Goal: Task Accomplishment & Management: Use online tool/utility

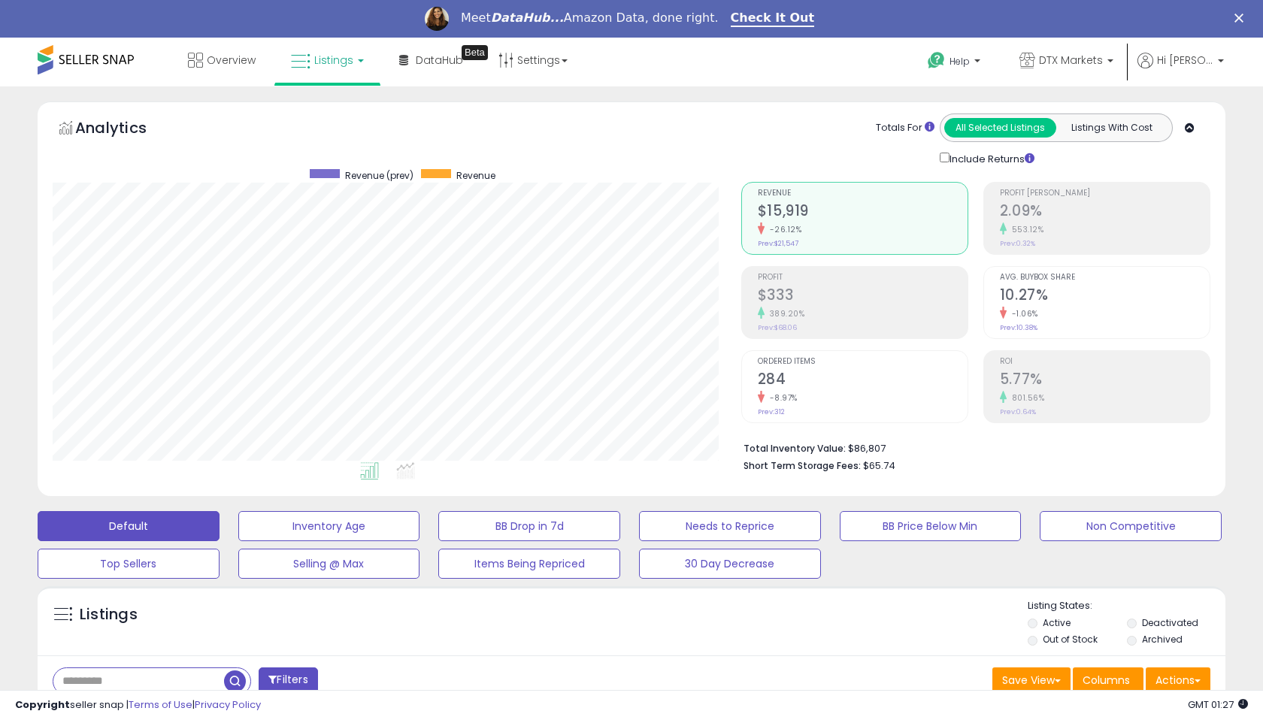
click at [591, 150] on div "Analytics Totals For All Selected Listings Listings With Cost Include Returns" at bounding box center [632, 140] width 1158 height 53
click at [272, 133] on div "Analytics" at bounding box center [200, 132] width 289 height 36
click at [406, 467] on div "Retrieving graph data.." at bounding box center [385, 321] width 689 height 308
click at [413, 471] on icon at bounding box center [405, 470] width 19 height 17
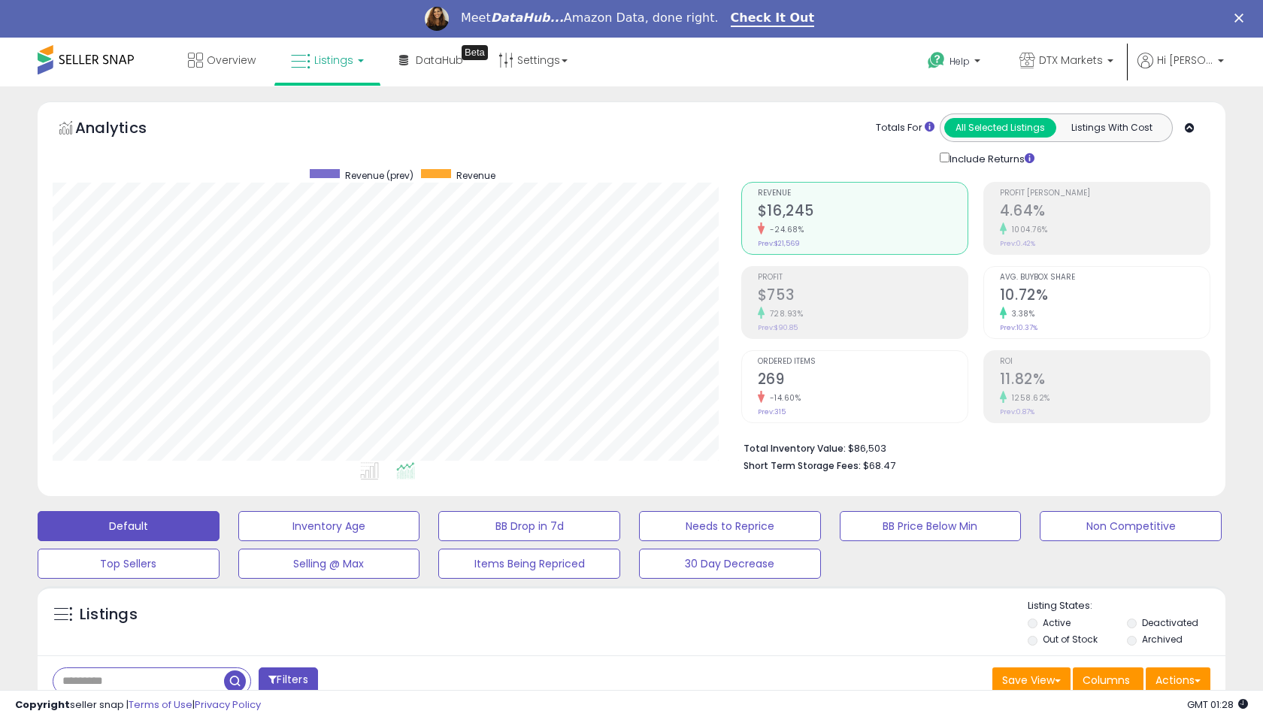
click at [1195, 129] on icon at bounding box center [1190, 128] width 10 height 10
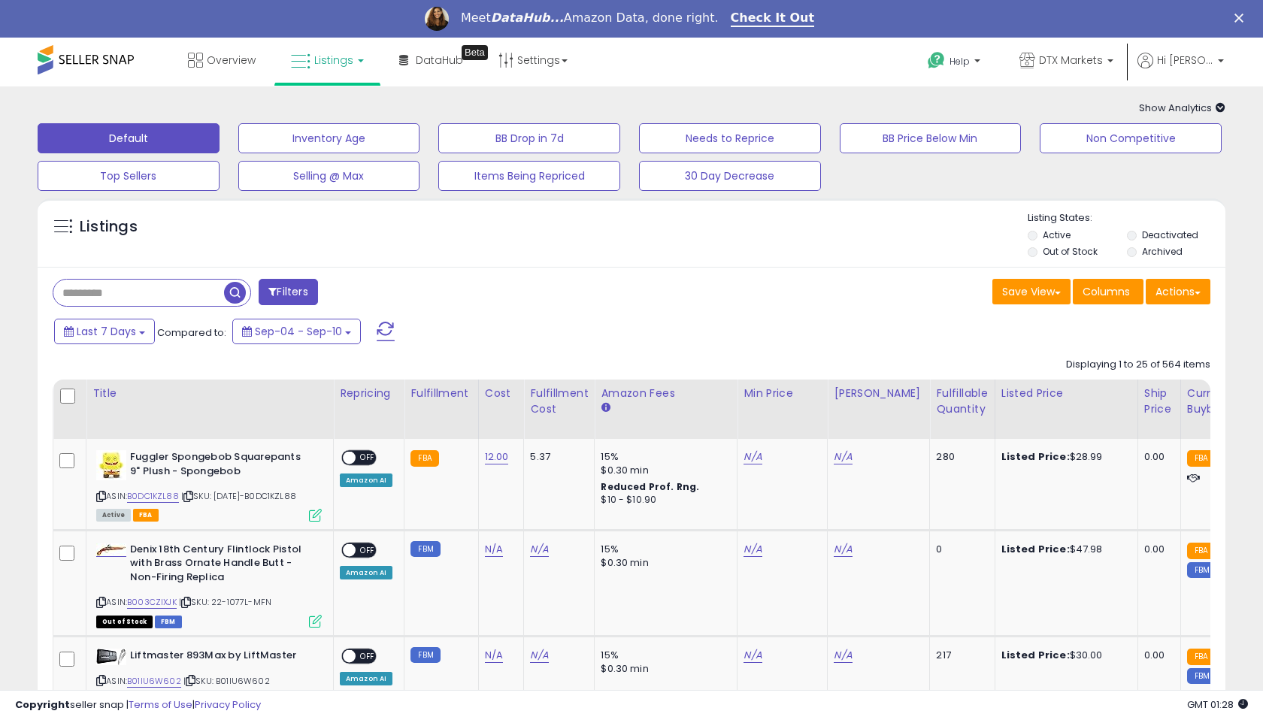
click at [1219, 110] on icon at bounding box center [1221, 108] width 10 height 10
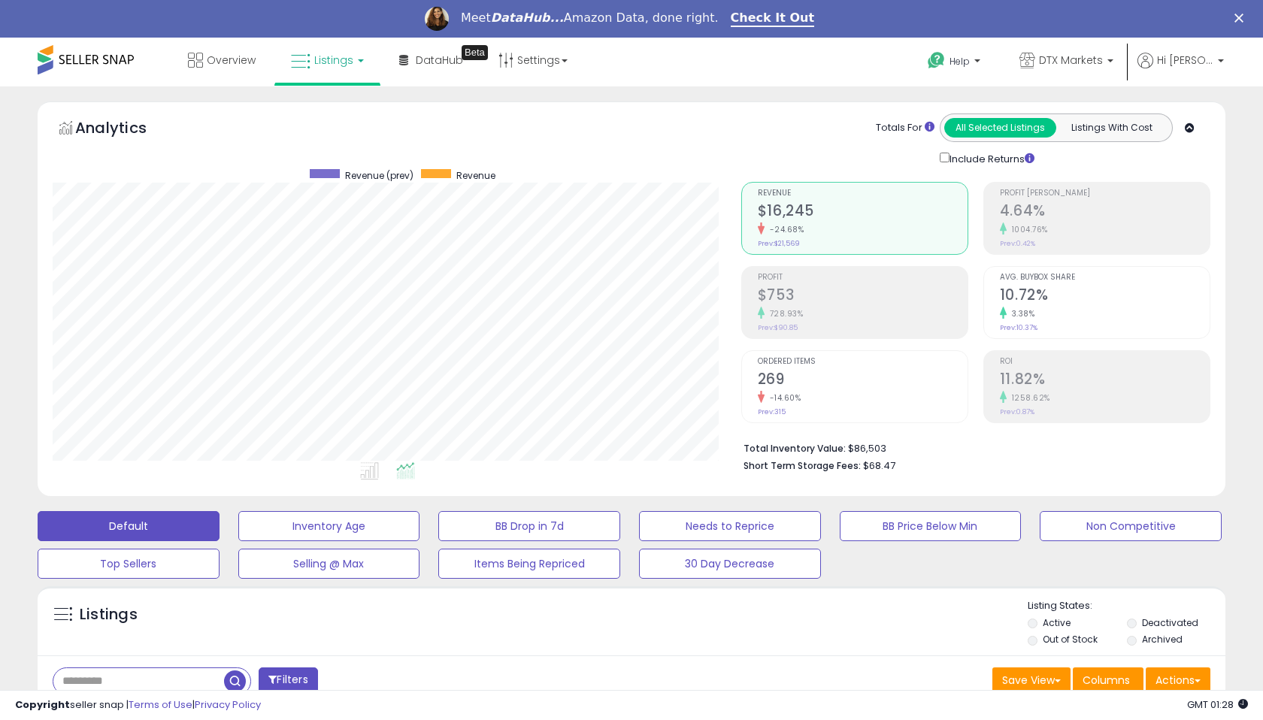
click at [753, 163] on div "Totals For All Selected Listings Listings With Cost Include Returns" at bounding box center [970, 140] width 459 height 53
click at [738, 268] on div "Retrieving aggregations.. Revenue $16,245 -24.68% Prev: $21,569 Profit $753" at bounding box center [976, 324] width 492 height 314
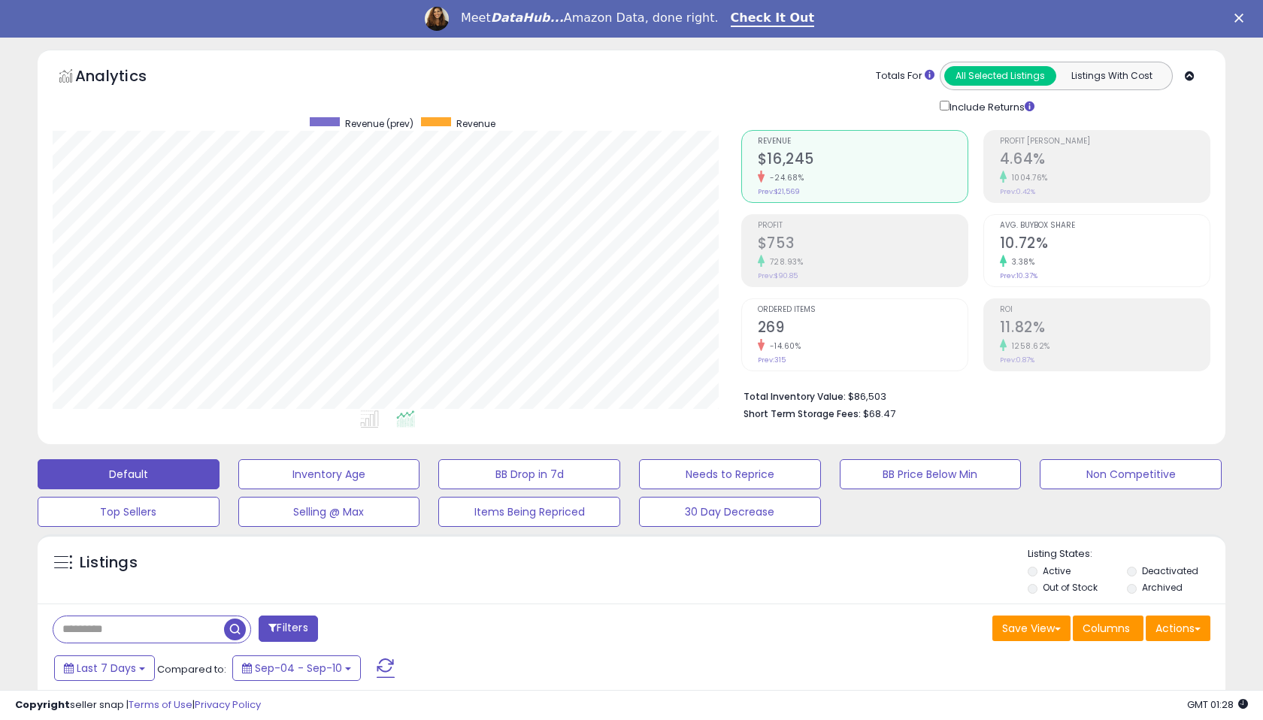
scroll to position [53, 0]
click at [841, 270] on div "Profit $753 728.93% Prev: $90.85" at bounding box center [863, 248] width 210 height 68
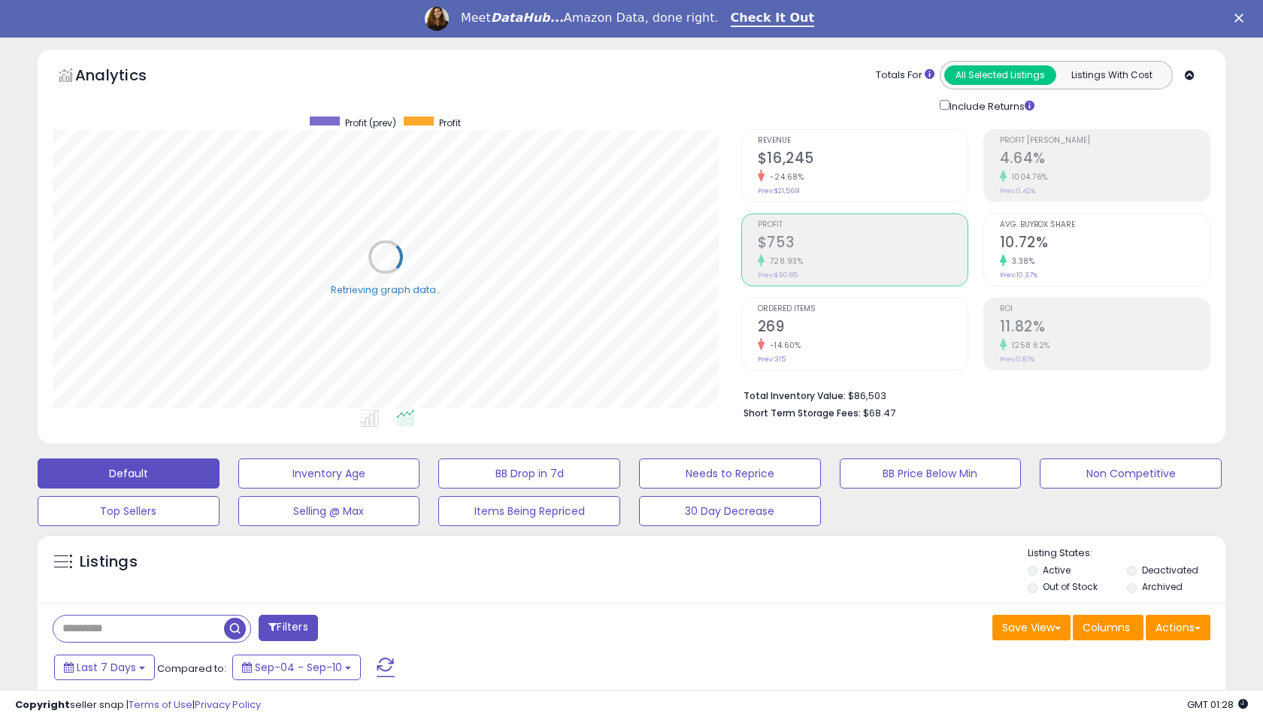
scroll to position [308, 688]
click at [832, 335] on h2 "269" at bounding box center [863, 328] width 210 height 20
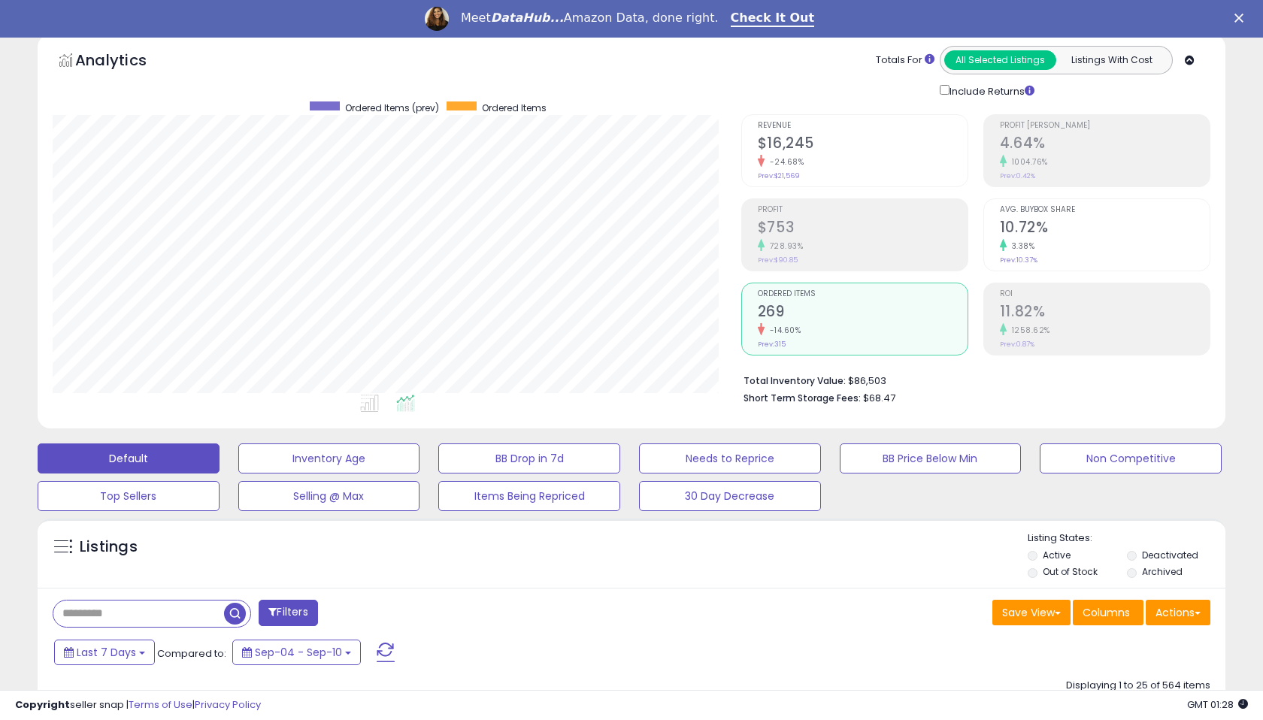
scroll to position [54, 0]
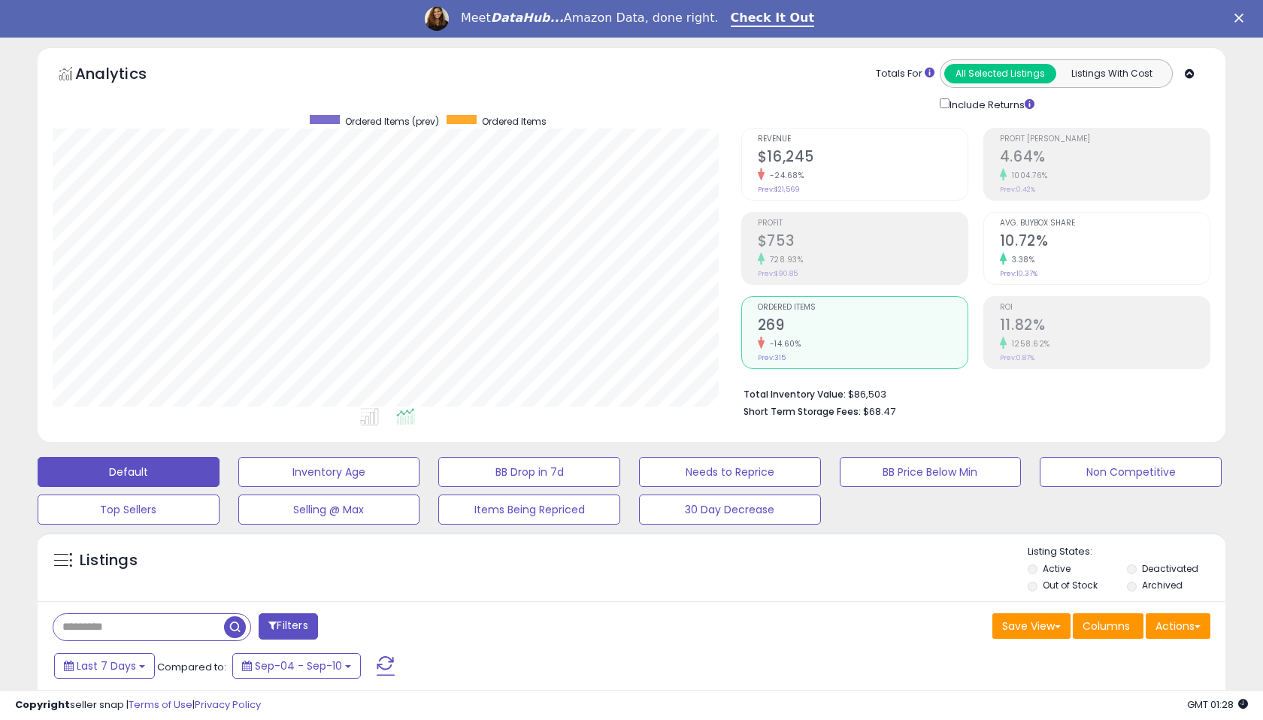
click at [806, 235] on h2 "$753" at bounding box center [863, 242] width 210 height 20
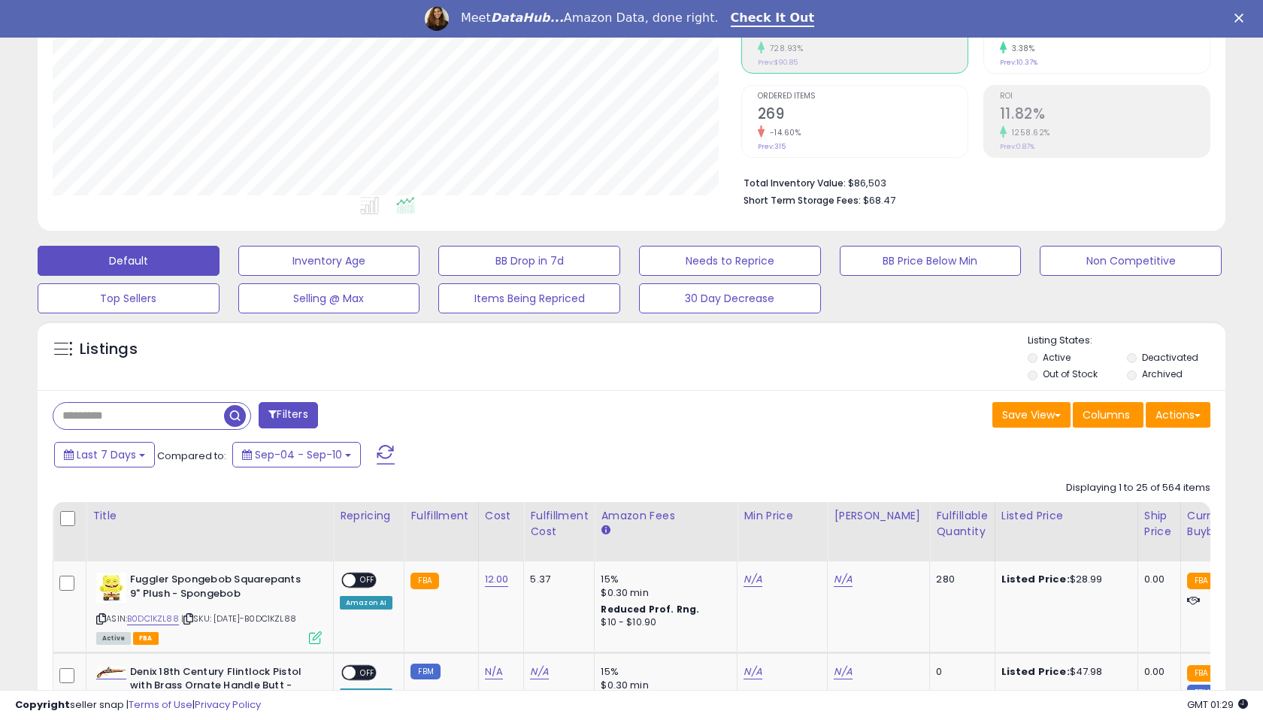
scroll to position [267, 0]
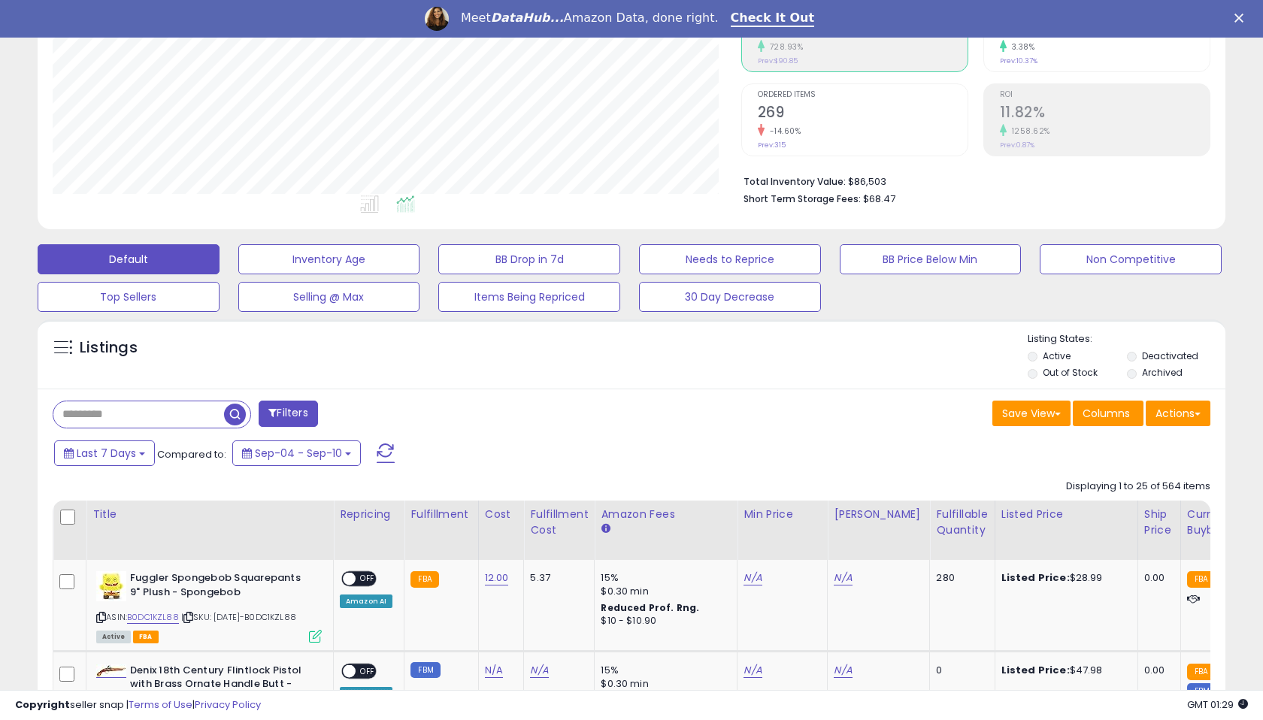
click at [1137, 372] on li "Archived" at bounding box center [1175, 374] width 97 height 17
click at [1135, 359] on li "Deactivated" at bounding box center [1175, 358] width 97 height 17
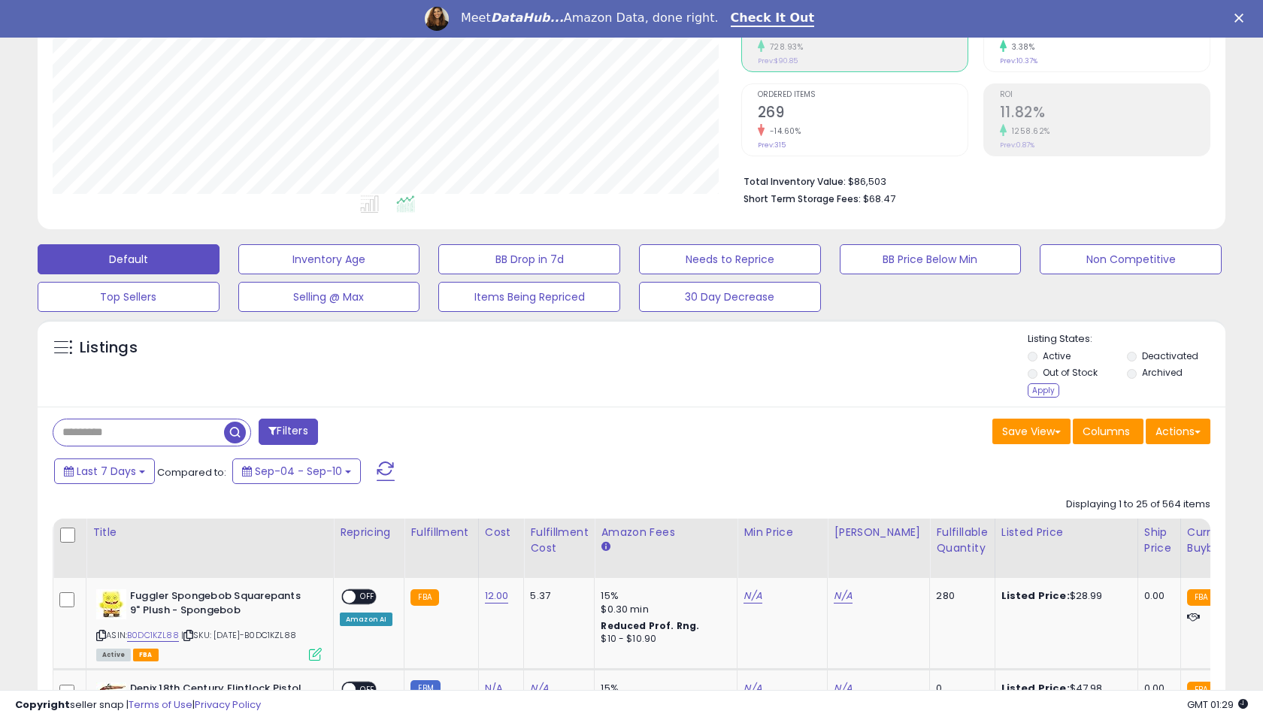
click at [1135, 362] on li "Deactivated" at bounding box center [1175, 358] width 97 height 17
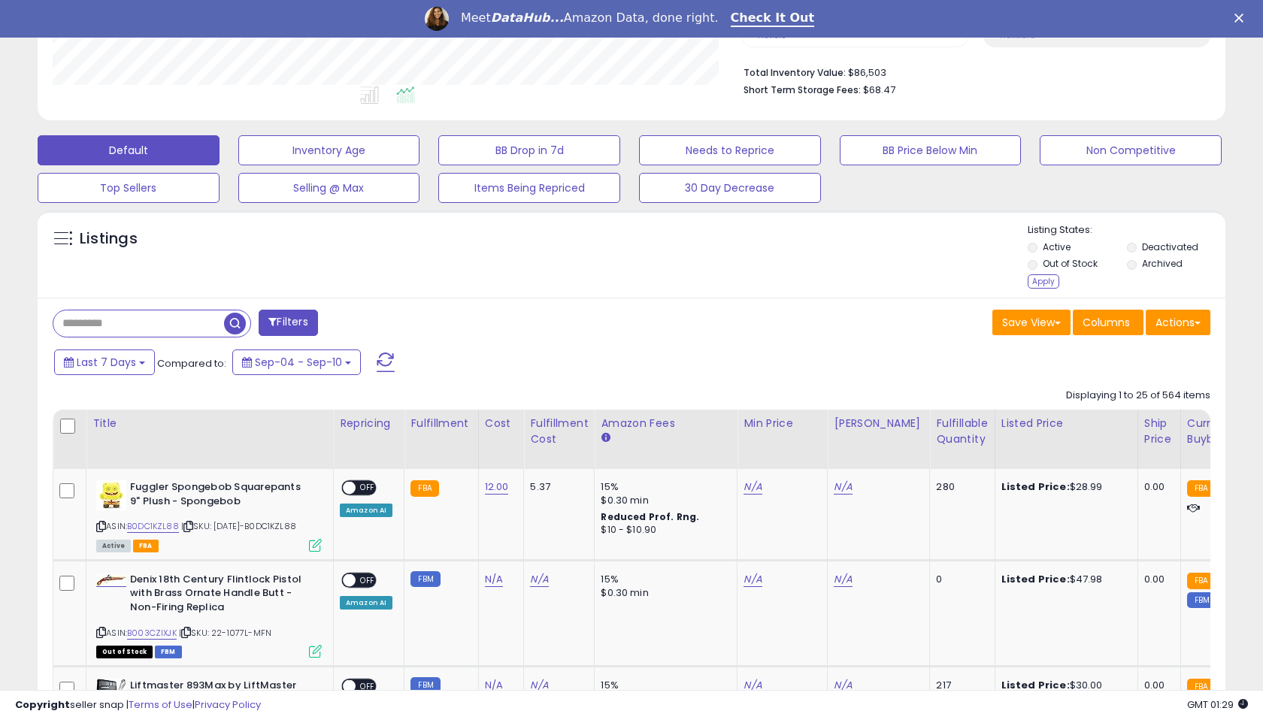
scroll to position [383, 0]
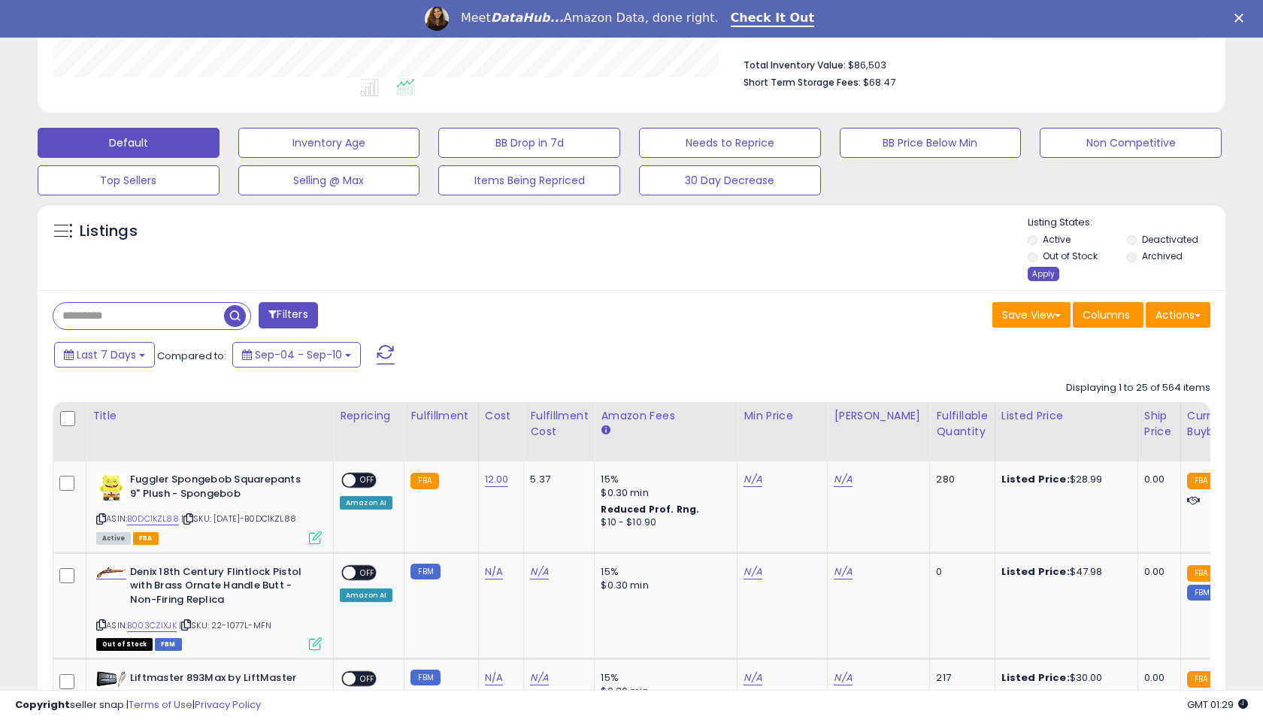
click at [1041, 272] on div "Apply" at bounding box center [1044, 274] width 32 height 14
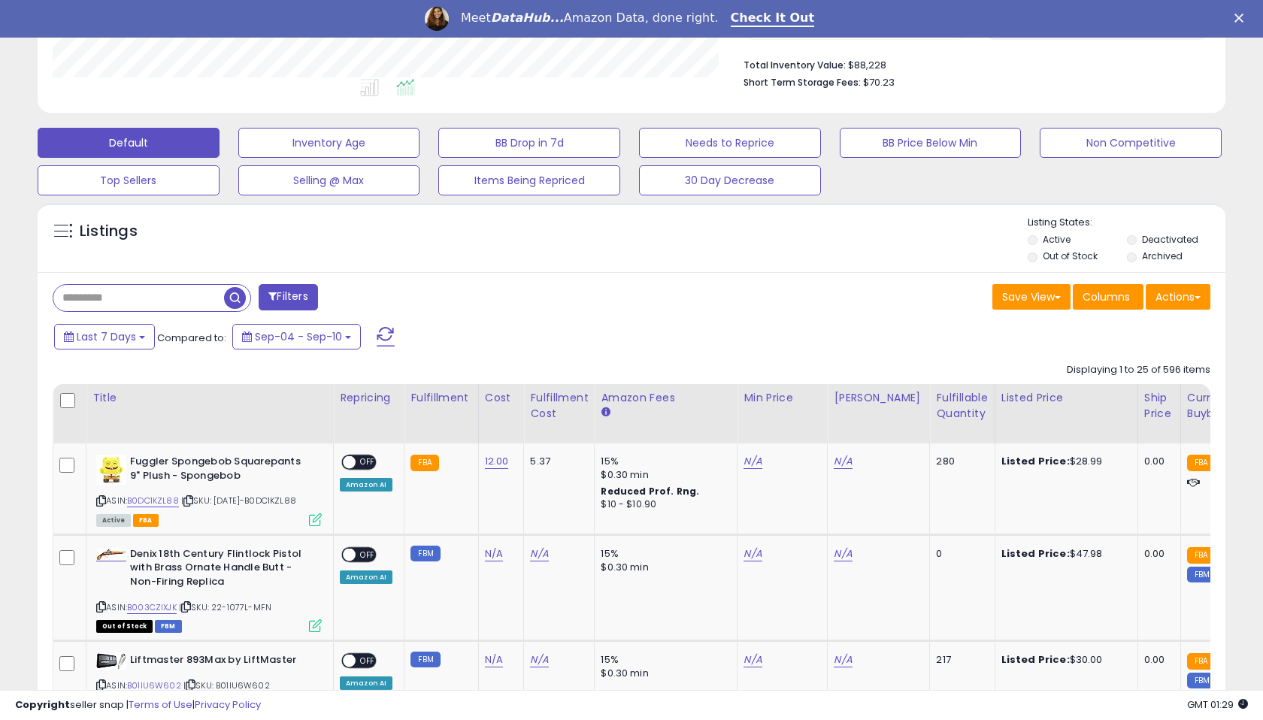
scroll to position [308, 688]
click at [1179, 300] on button "Actions" at bounding box center [1178, 297] width 65 height 26
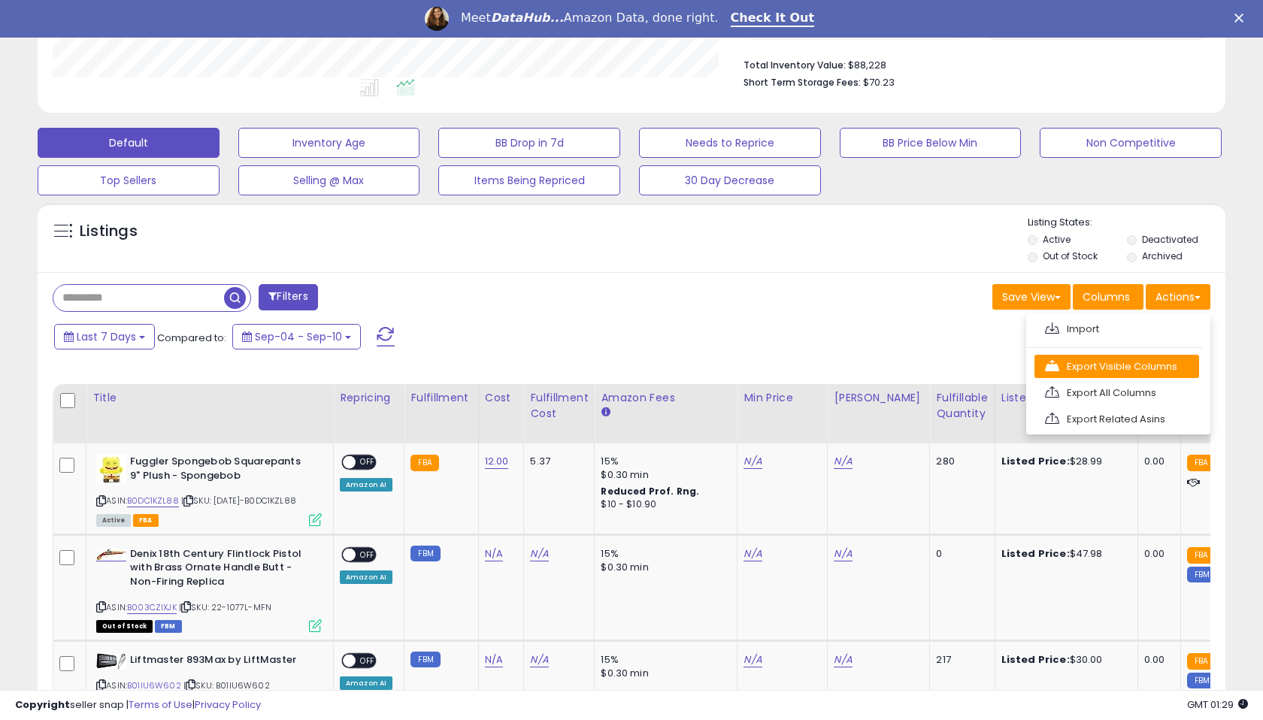
click at [1095, 369] on link "Export Visible Columns" at bounding box center [1116, 366] width 165 height 23
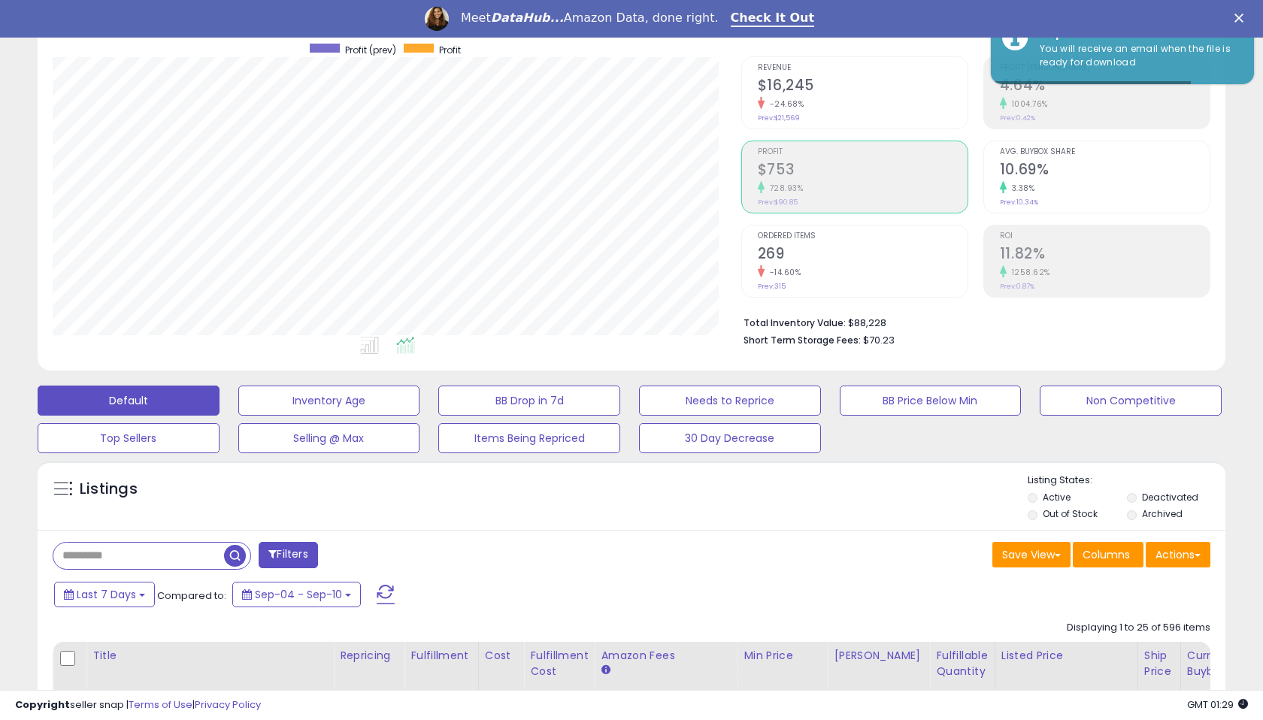
scroll to position [0, 0]
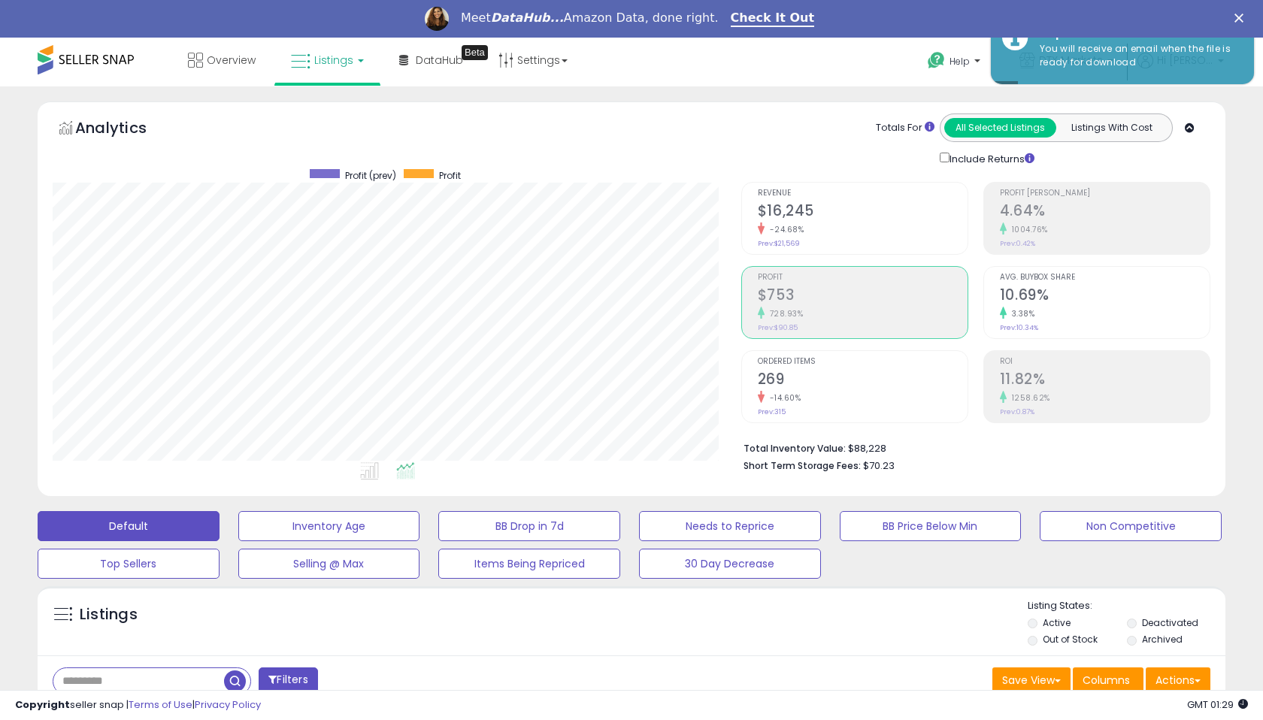
click at [1239, 19] on polygon "Close" at bounding box center [1238, 18] width 9 height 9
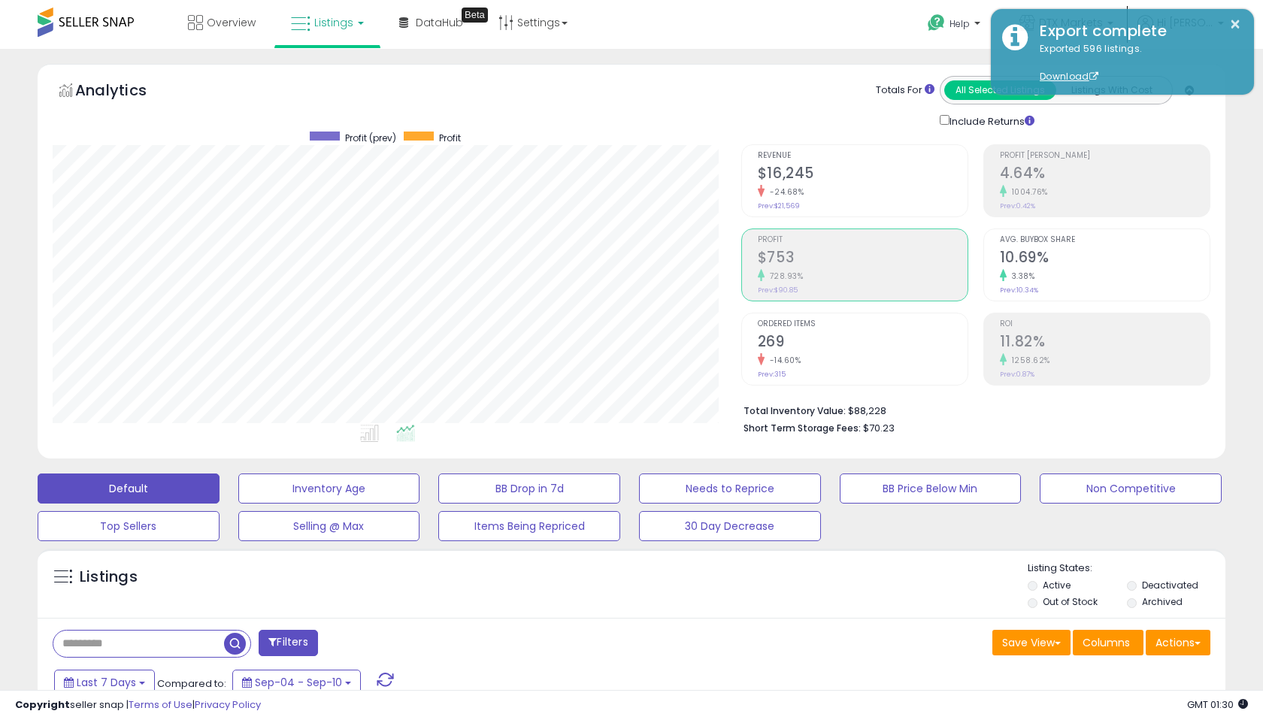
click at [356, 26] on link "Listings" at bounding box center [327, 22] width 95 height 45
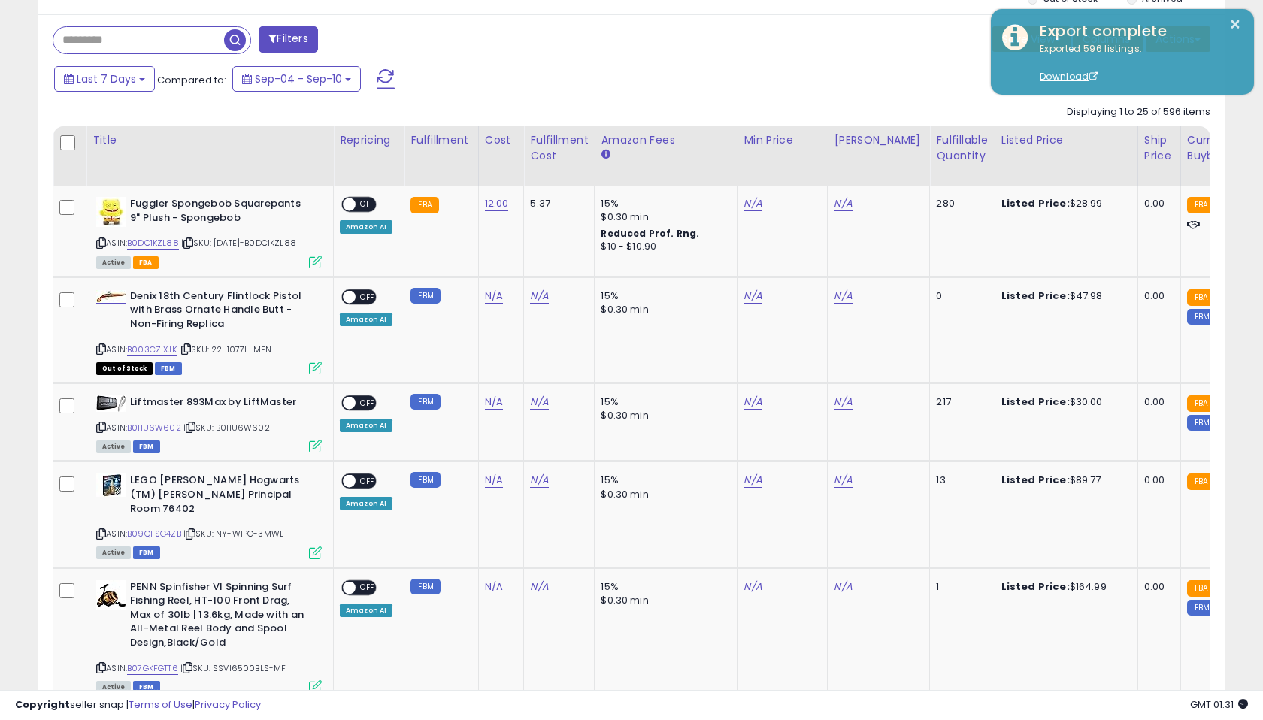
scroll to position [604, 0]
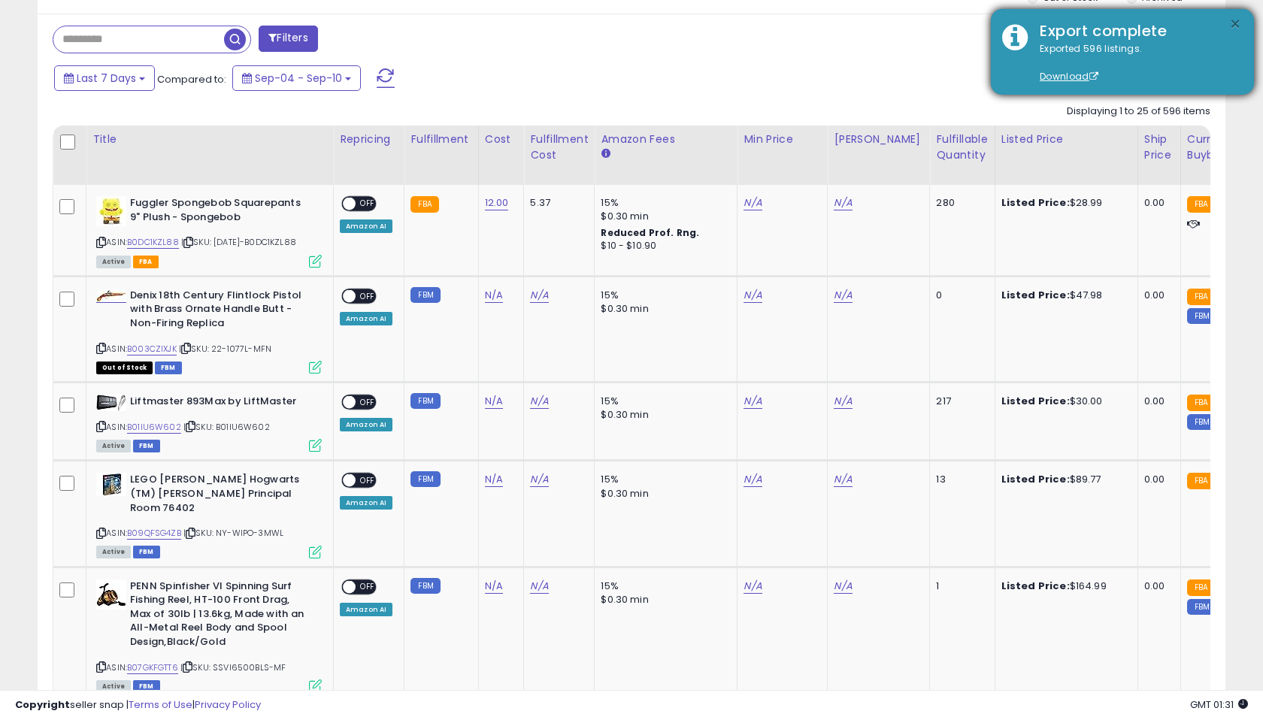
click at [1237, 23] on button "×" at bounding box center [1235, 24] width 12 height 19
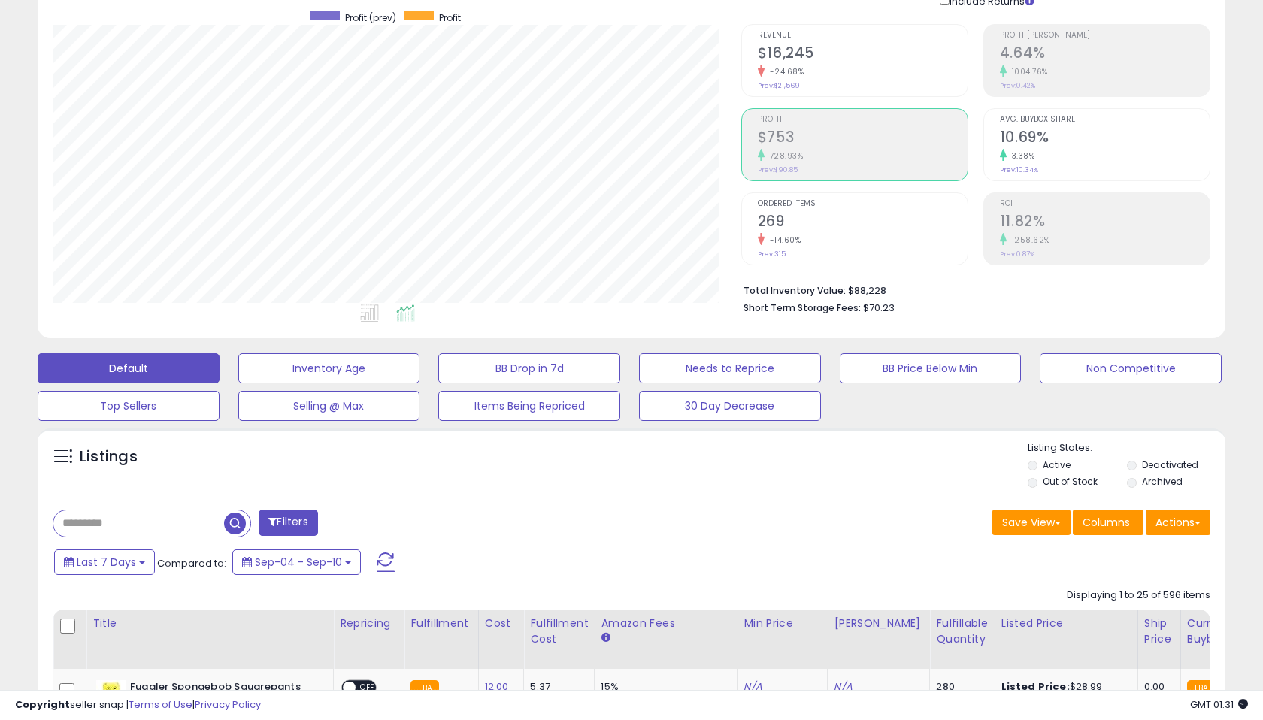
scroll to position [0, 0]
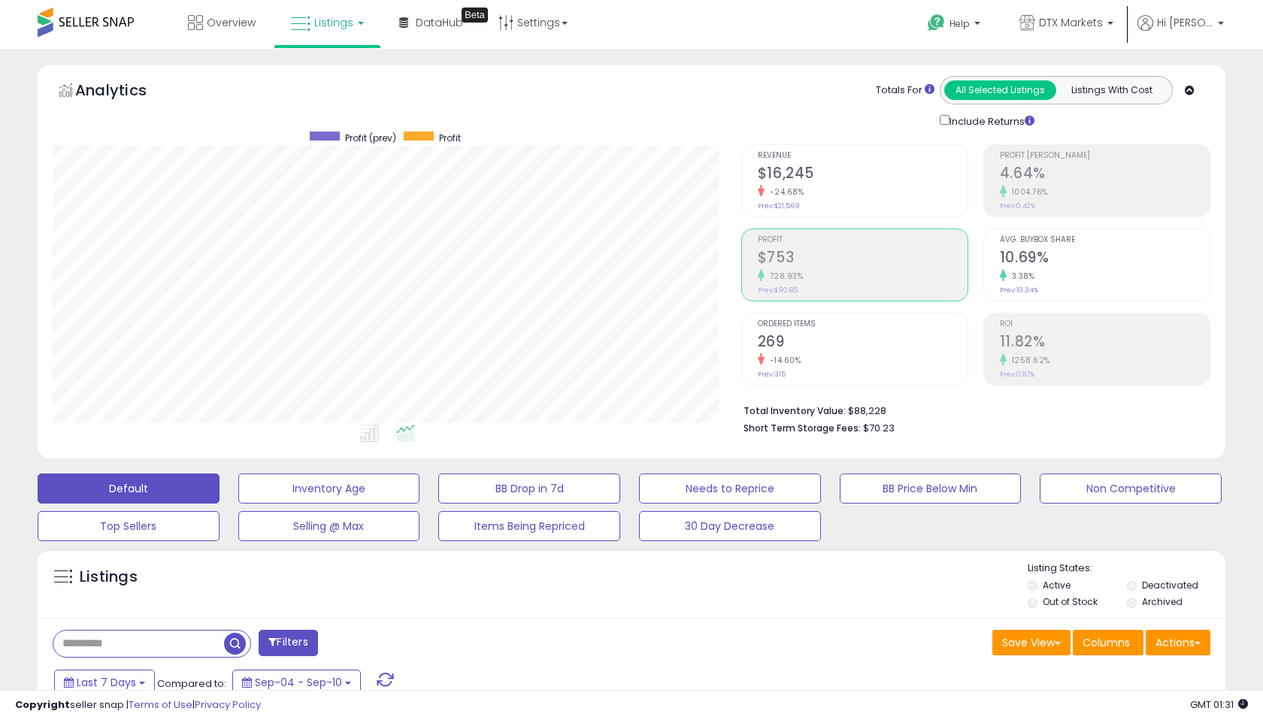
click at [1235, 93] on div "Analytics Totals For All Selected Listings Listings With Cost Include Returns" at bounding box center [631, 265] width 1210 height 402
